Goal: Find specific page/section: Find specific page/section

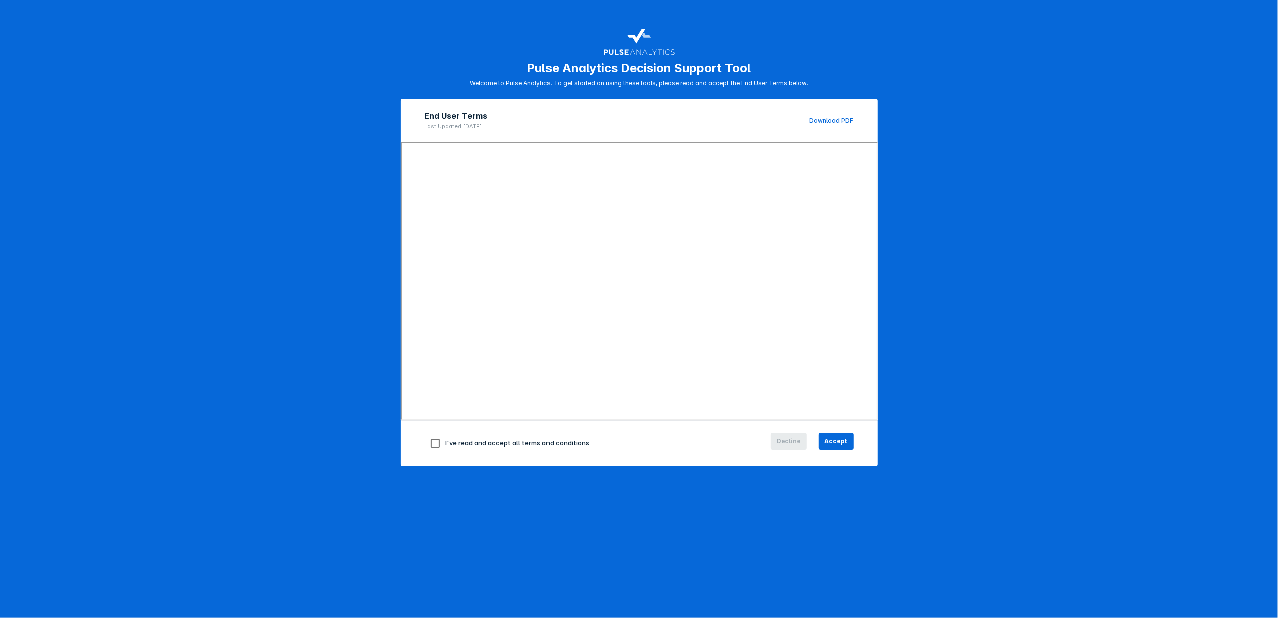
click at [538, 444] on span "I've read and accept all terms and conditions" at bounding box center [518, 443] width 144 height 8
click at [431, 439] on input "checkbox" at bounding box center [435, 443] width 21 height 21
checkbox input "true"
click at [831, 440] on span "Accept" at bounding box center [836, 441] width 23 height 9
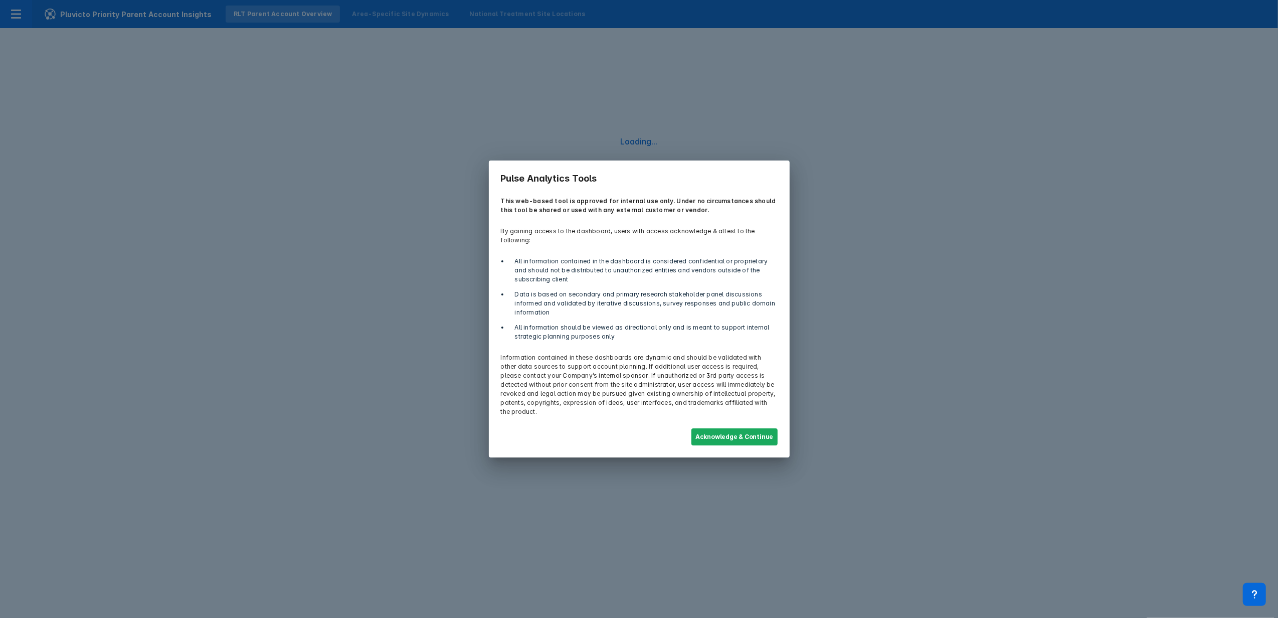
click at [737, 428] on button "Acknowledge & Continue" at bounding box center [735, 436] width 86 height 17
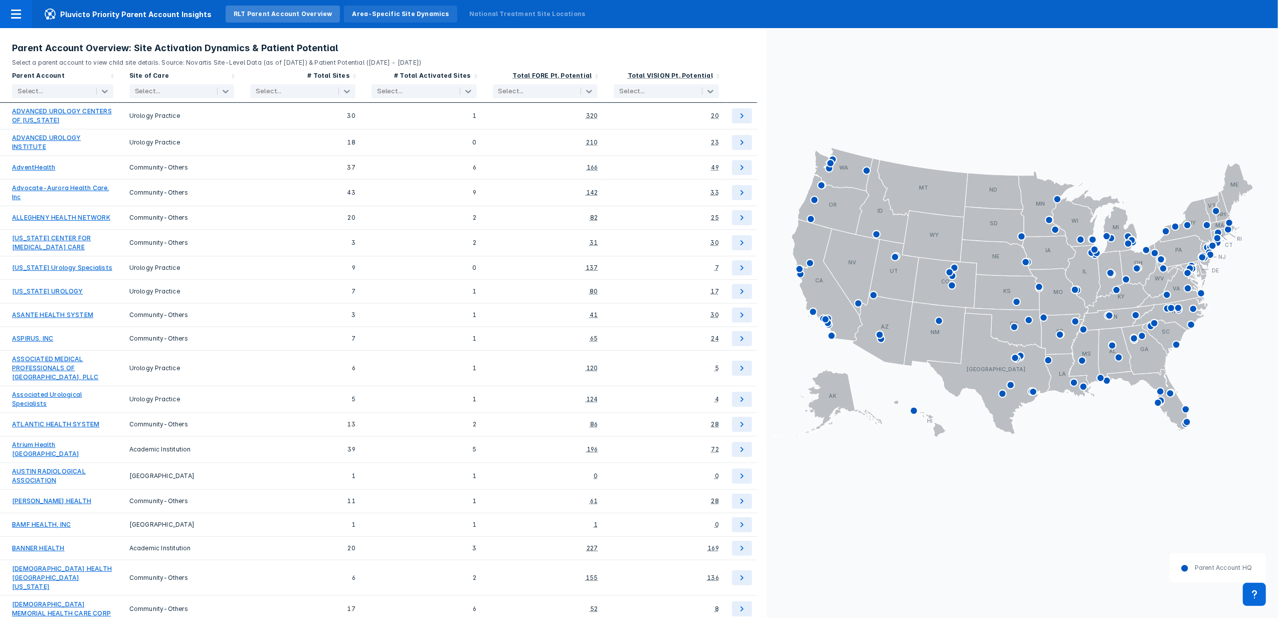
click at [380, 10] on div "Area-Specific Site Dynamics" at bounding box center [400, 14] width 97 height 9
